Goal: Information Seeking & Learning: Learn about a topic

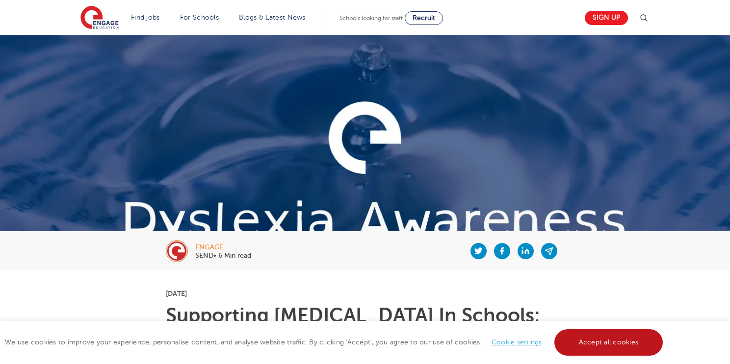
click at [582, 338] on link "Accept all cookies" at bounding box center [608, 343] width 109 height 26
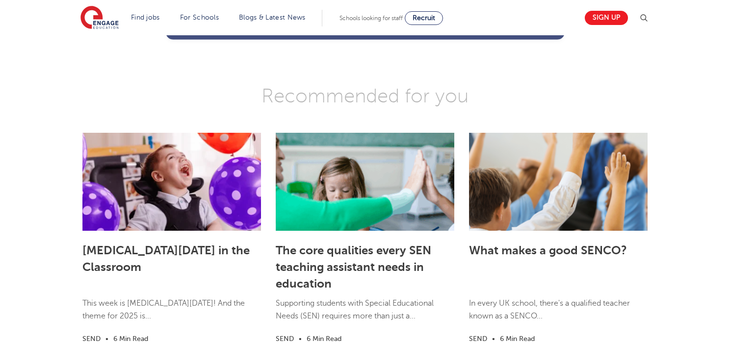
scroll to position [2786, 0]
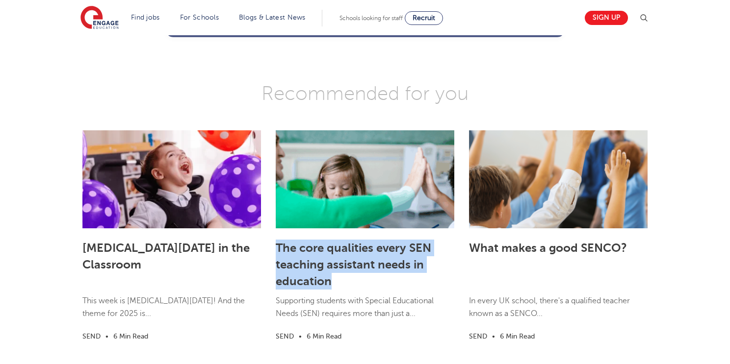
click at [700, 126] on div "[MEDICAL_DATA][DATE] in the Classroom This week is [MEDICAL_DATA][DATE]! And th…" at bounding box center [365, 241] width 730 height 230
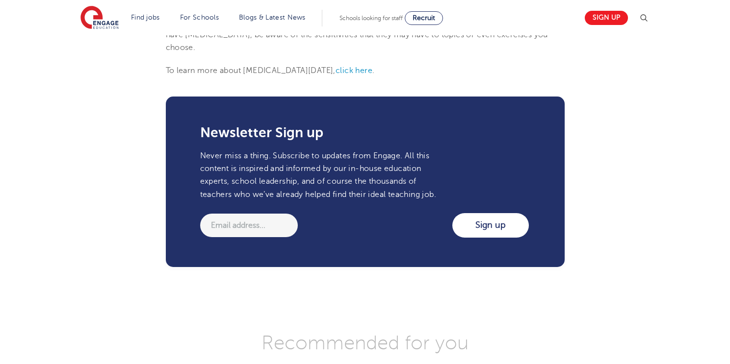
scroll to position [1236, 0]
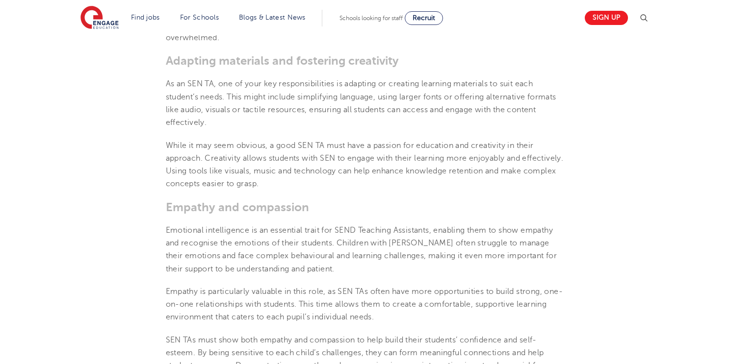
scroll to position [726, 0]
